Goal: Find contact information: Find contact information

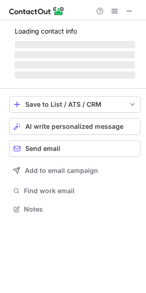
scroll to position [208, 146]
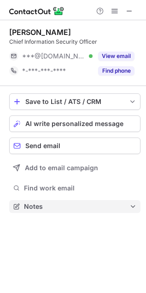
scroll to position [200, 146]
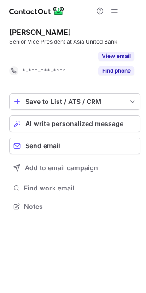
scroll to position [185, 146]
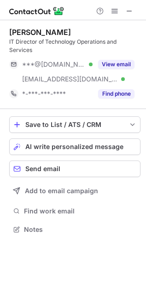
scroll to position [223, 146]
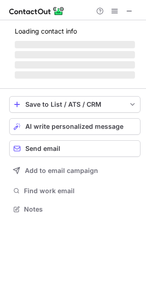
scroll to position [208, 146]
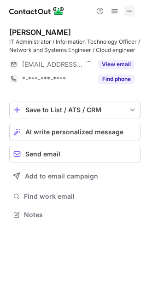
click at [128, 10] on span at bounding box center [129, 10] width 7 height 7
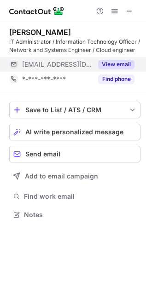
click at [127, 71] on div "View email" at bounding box center [113, 64] width 42 height 15
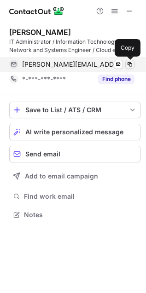
click at [131, 66] on span at bounding box center [129, 64] width 7 height 7
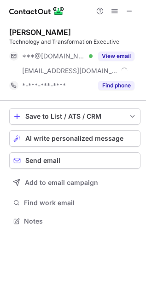
scroll to position [214, 146]
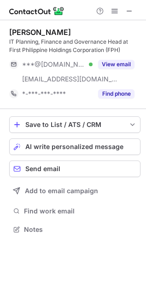
scroll to position [223, 146]
